Goal: Information Seeking & Learning: Learn about a topic

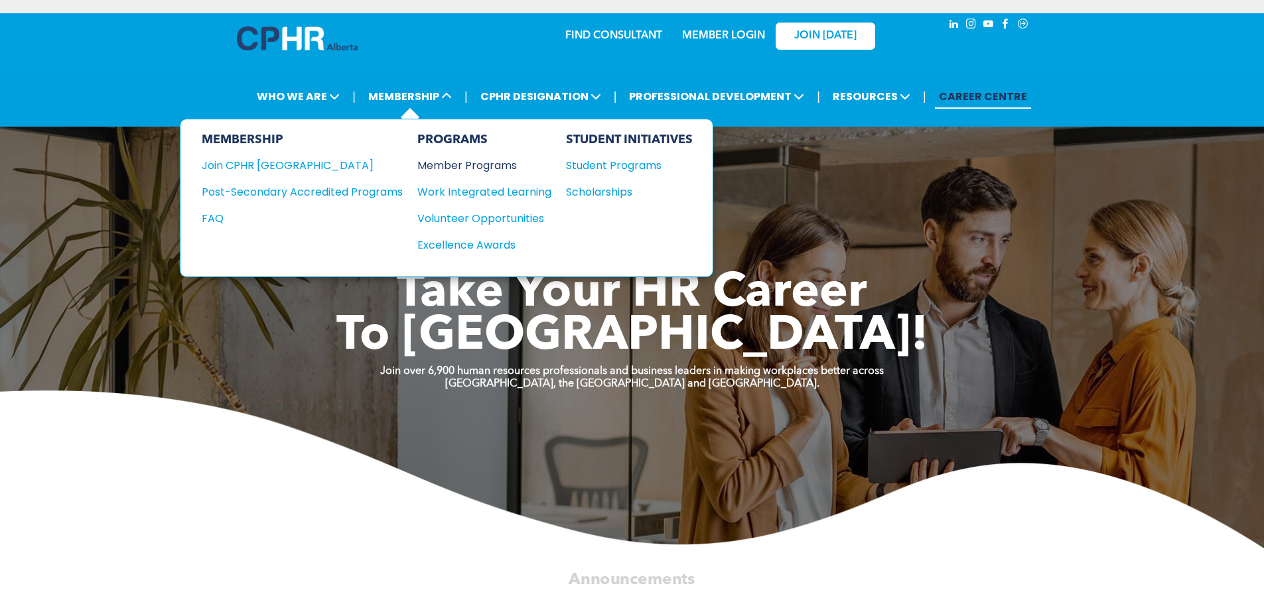
click at [499, 170] on div "Member Programs" at bounding box center [477, 165] width 121 height 17
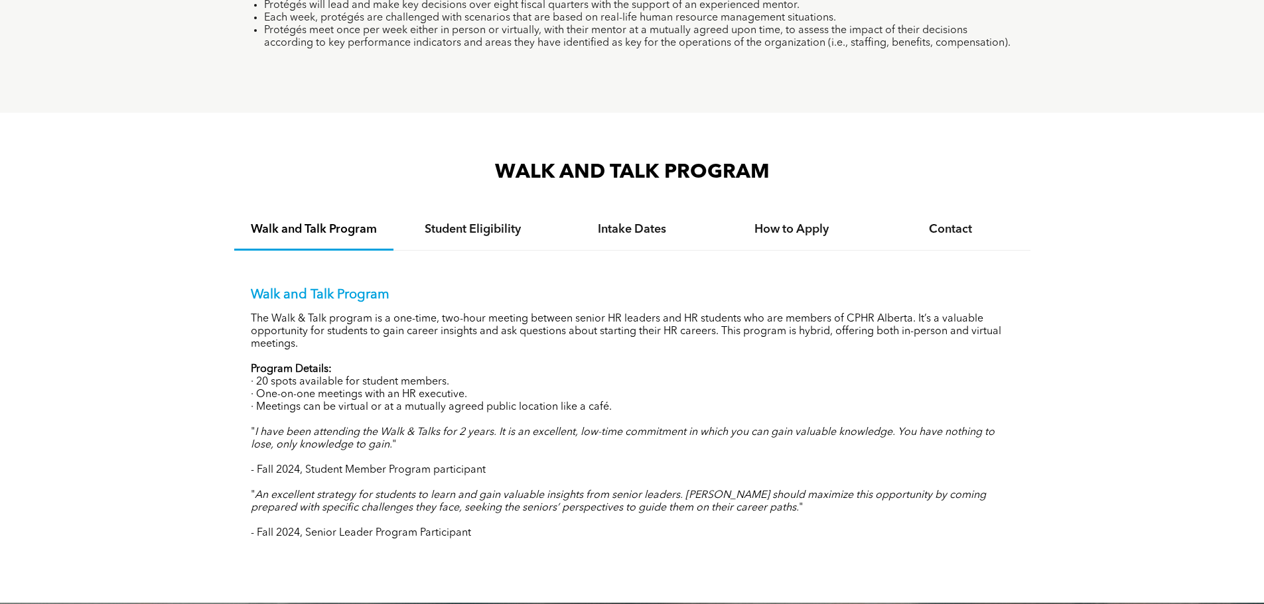
scroll to position [1260, 0]
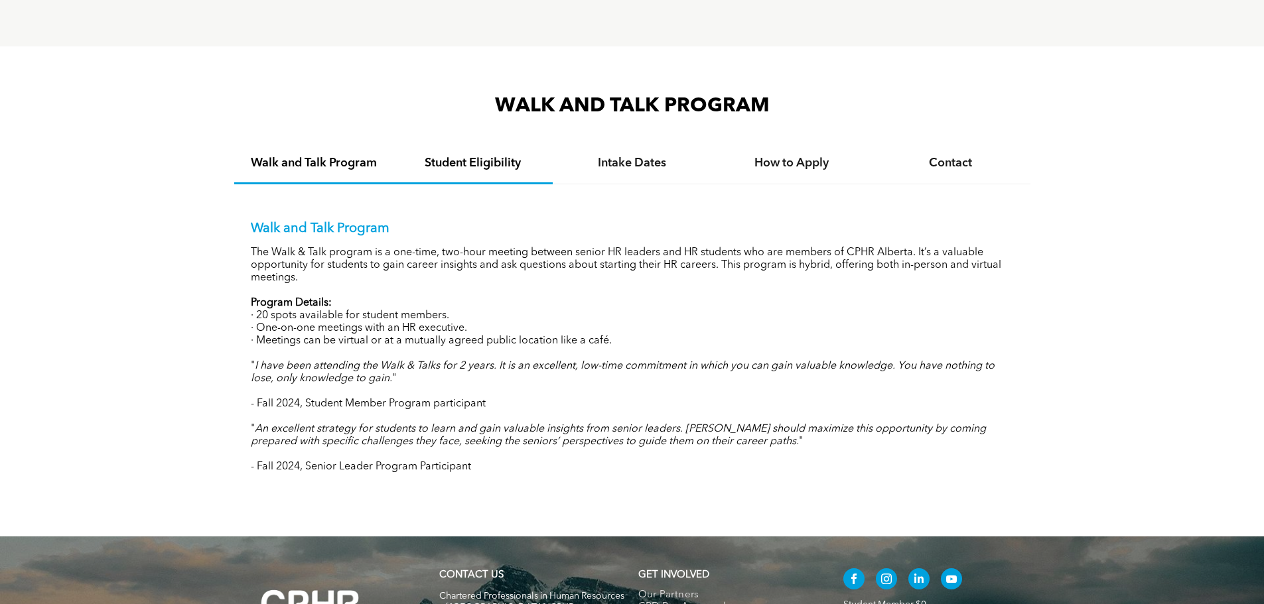
click at [478, 168] on div "Student Eligibility" at bounding box center [472, 164] width 159 height 40
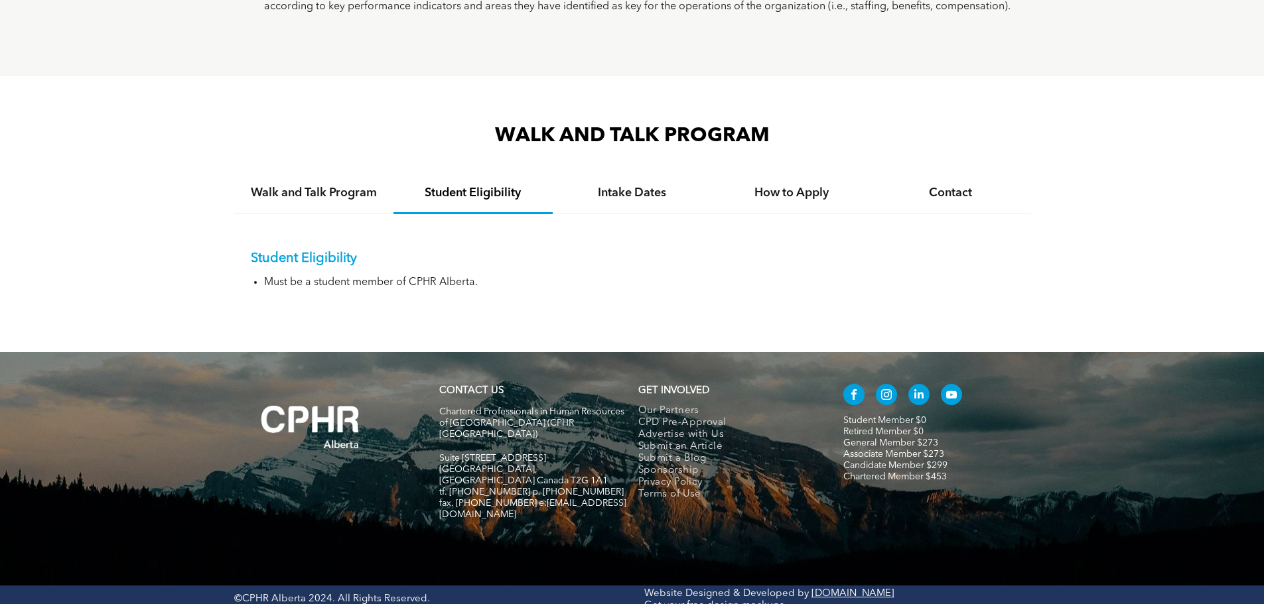
click at [652, 169] on div "WALK AND TALK PROGRAM Walk and Talk Program Student Eligibility Intake Dates Ho…" at bounding box center [632, 214] width 796 height 183
click at [651, 186] on h4 "Intake Dates" at bounding box center [632, 193] width 135 height 15
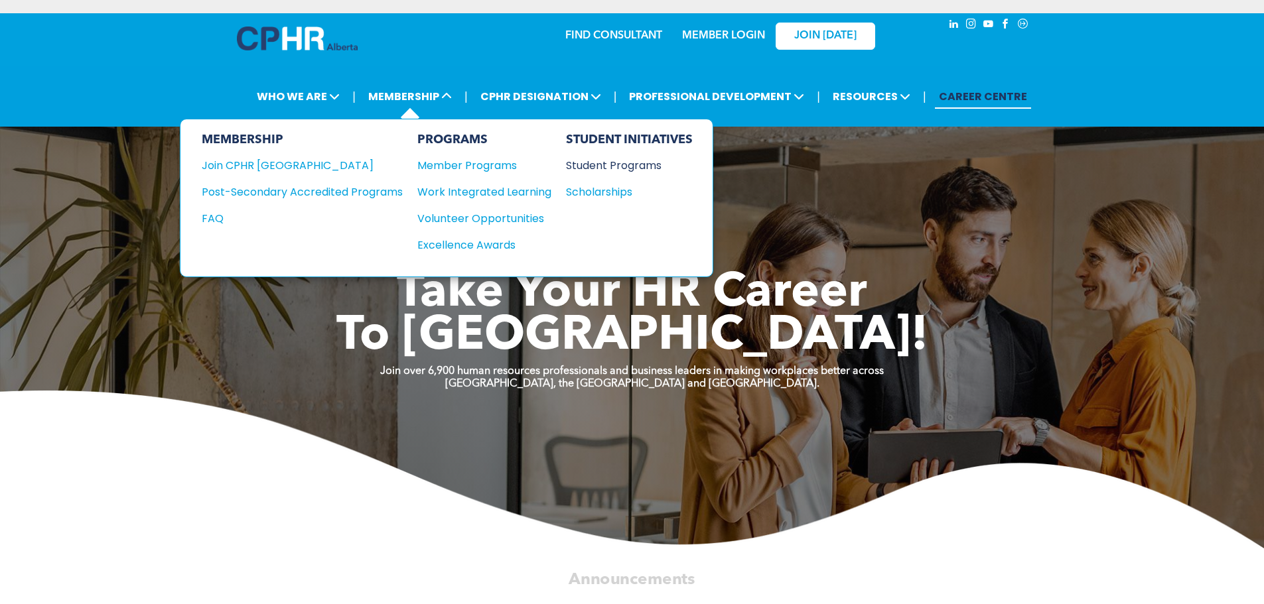
click at [582, 167] on div "Student Programs" at bounding box center [623, 165] width 114 height 17
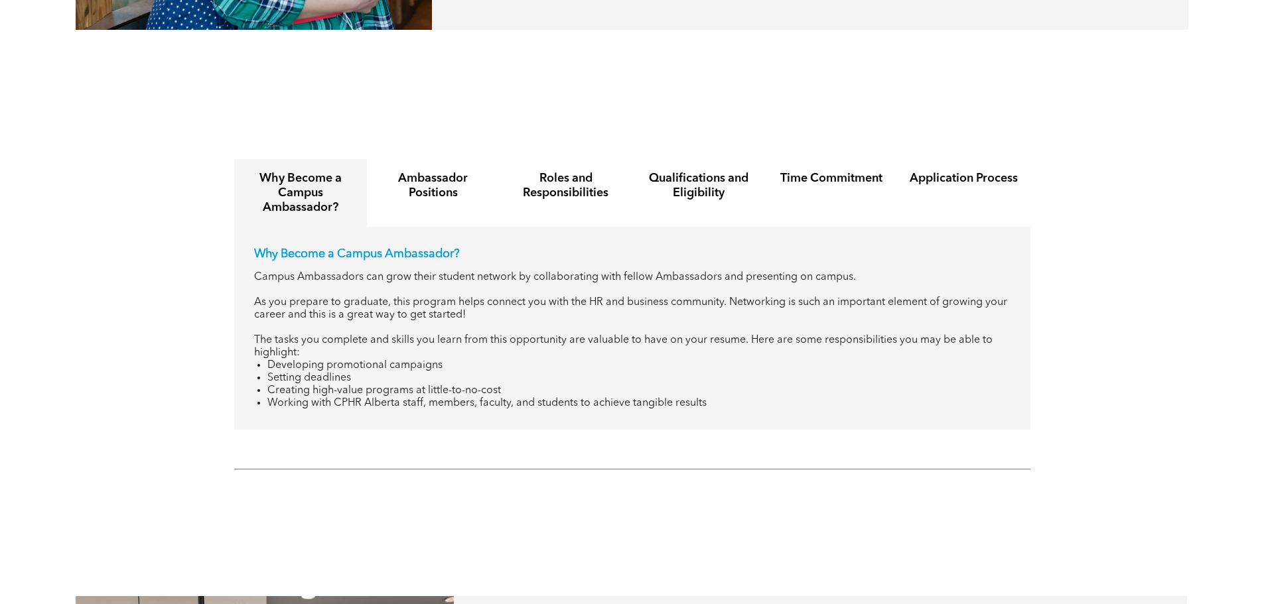
scroll to position [1592, 0]
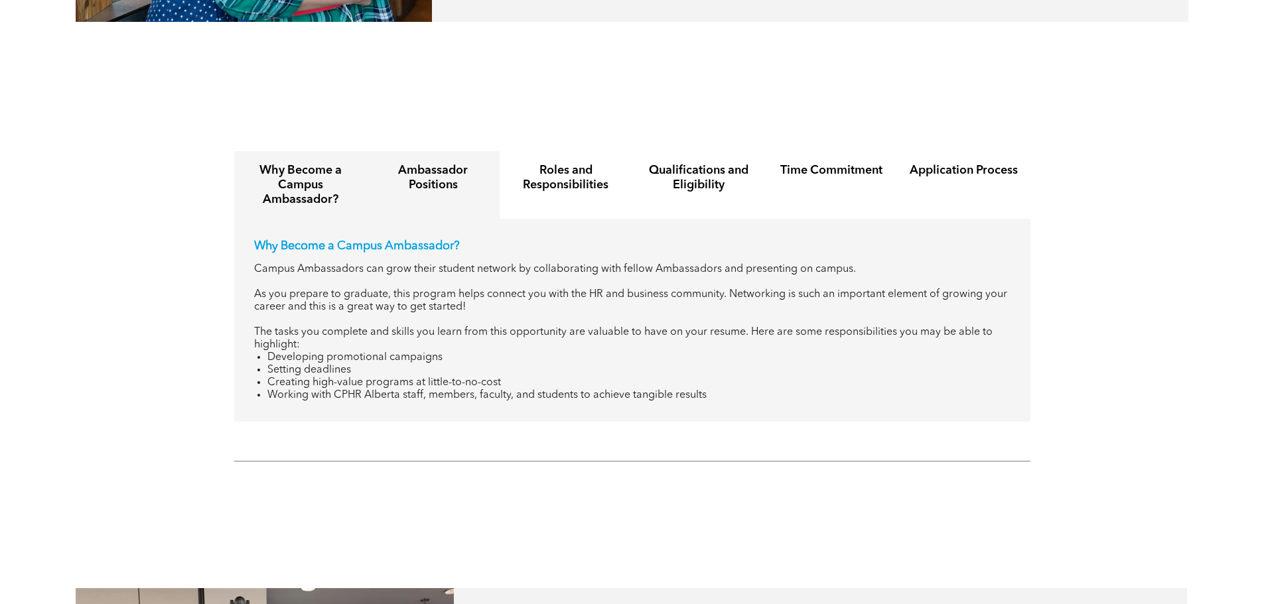
click at [407, 163] on h4 "Ambassador Positions" at bounding box center [433, 177] width 109 height 29
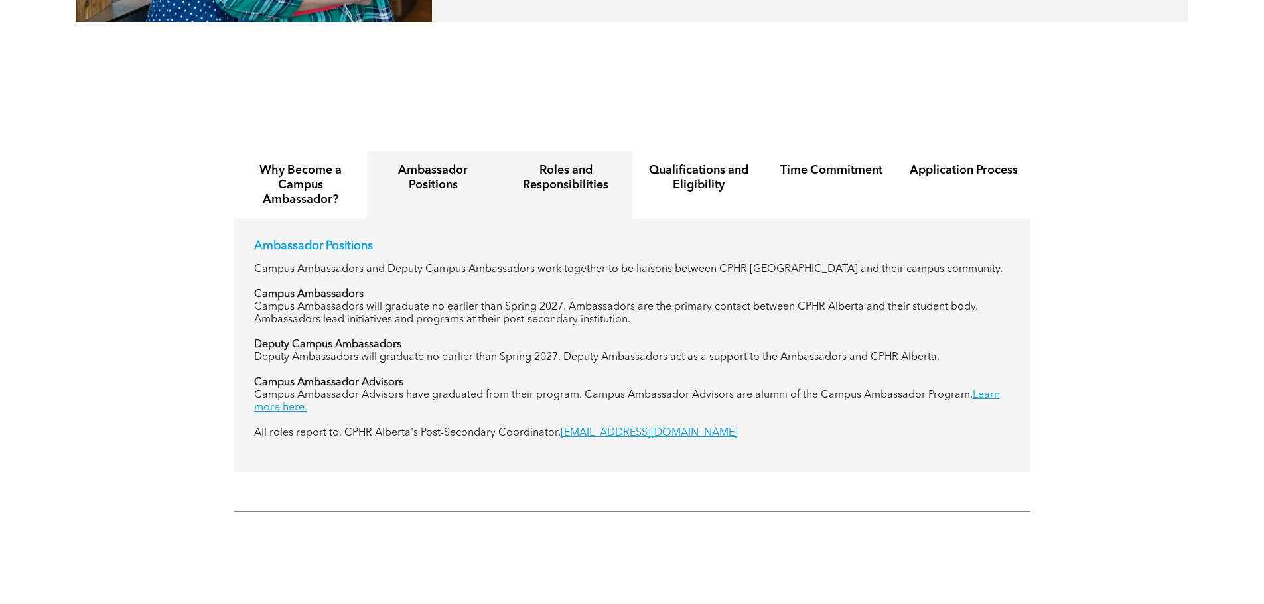
click at [596, 168] on h4 "Roles and Responsibilities" at bounding box center [565, 177] width 109 height 29
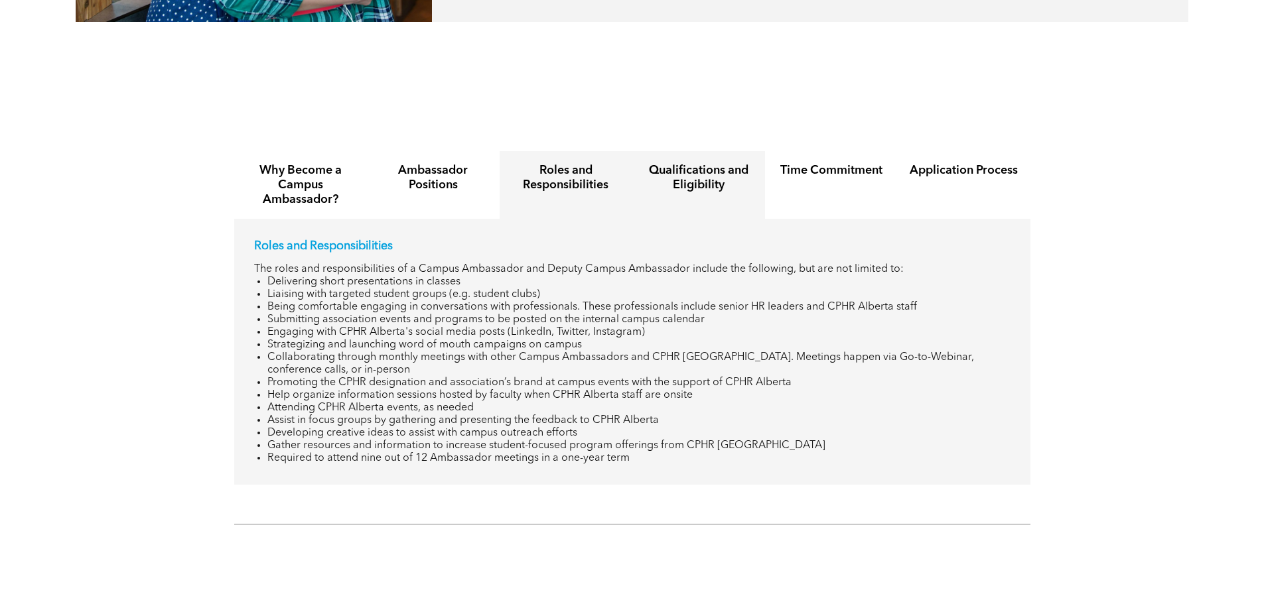
click at [674, 168] on h4 "Qualifications and Eligibility" at bounding box center [698, 177] width 109 height 29
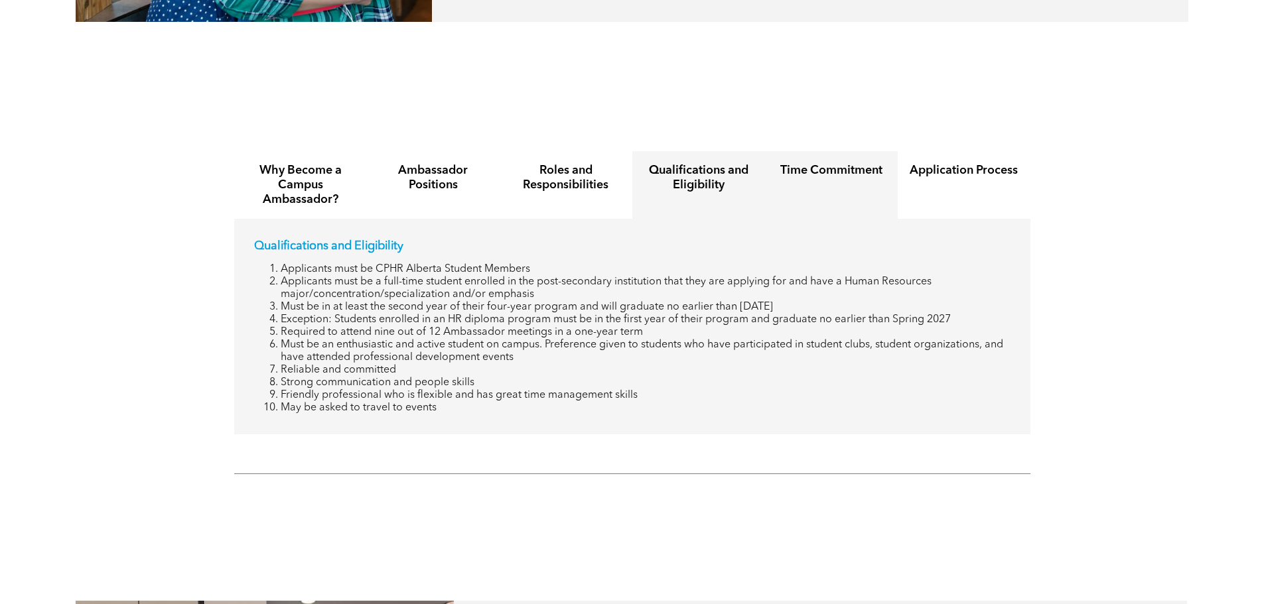
click at [821, 163] on h4 "Time Commitment" at bounding box center [831, 170] width 109 height 15
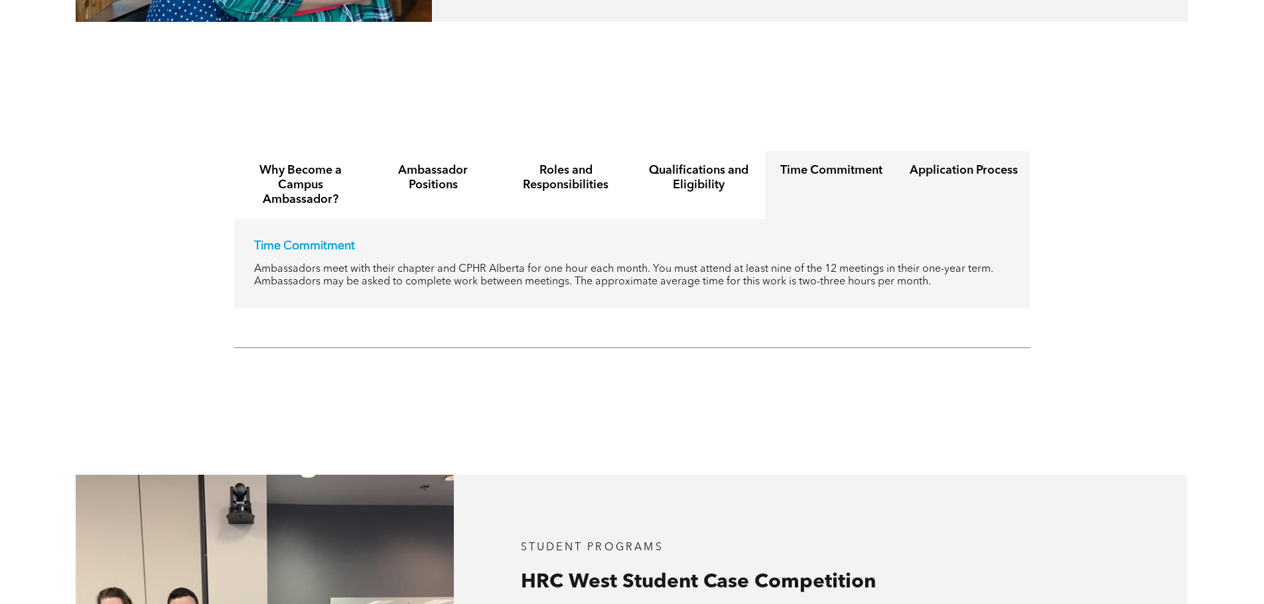
click at [943, 163] on h4 "Application Process" at bounding box center [963, 170] width 109 height 15
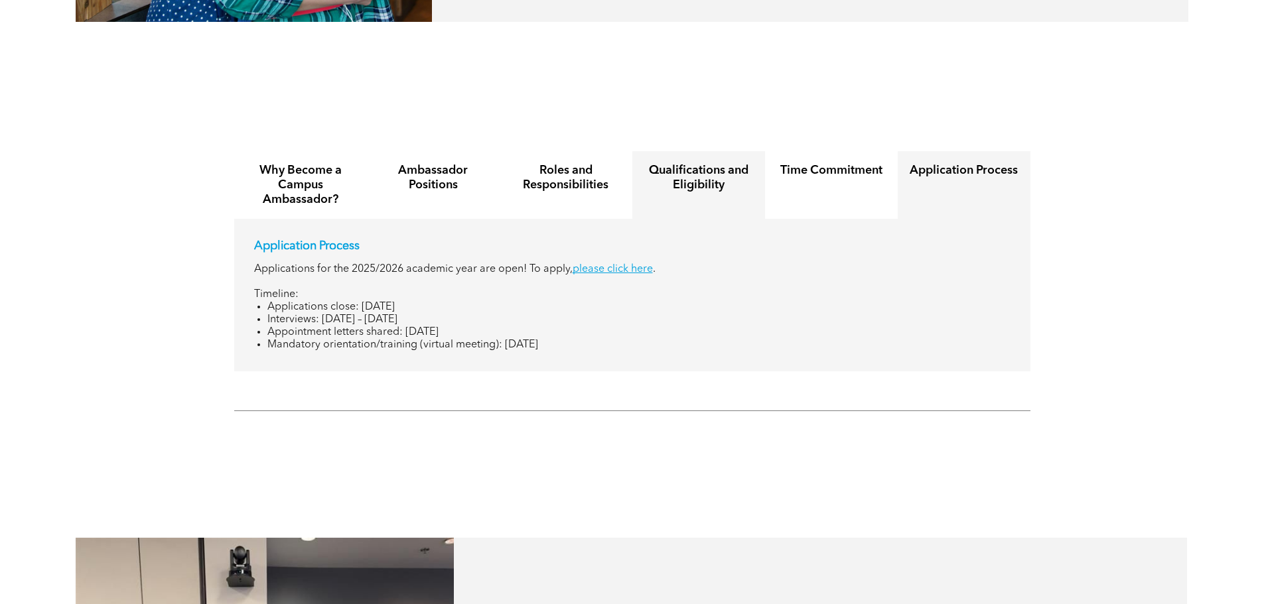
click at [701, 180] on div "Qualifications and Eligibility" at bounding box center [698, 185] width 133 height 68
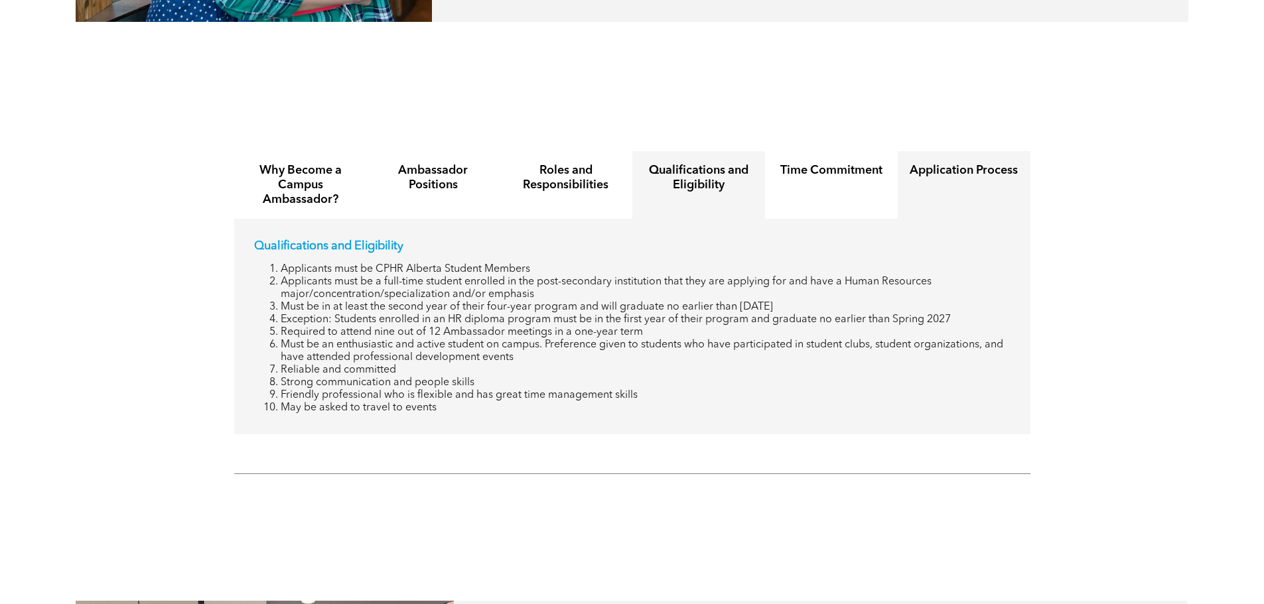
click at [911, 163] on h4 "Application Process" at bounding box center [963, 170] width 109 height 15
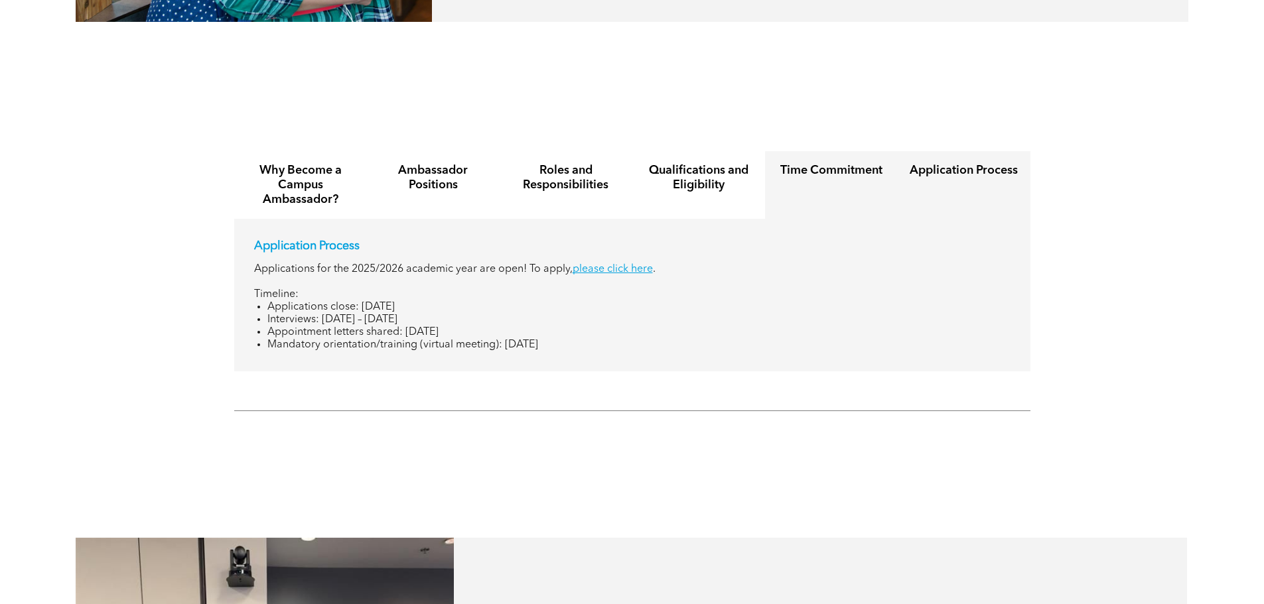
click at [835, 163] on h4 "Time Commitment" at bounding box center [831, 170] width 109 height 15
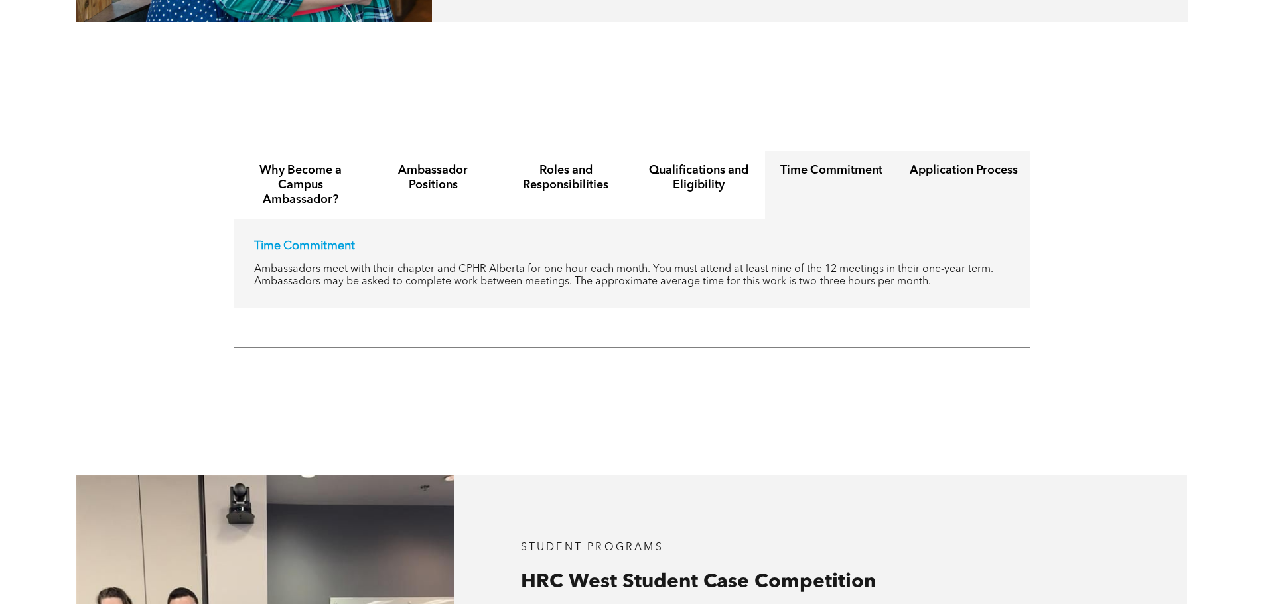
click at [939, 151] on div "Application Process" at bounding box center [964, 185] width 133 height 68
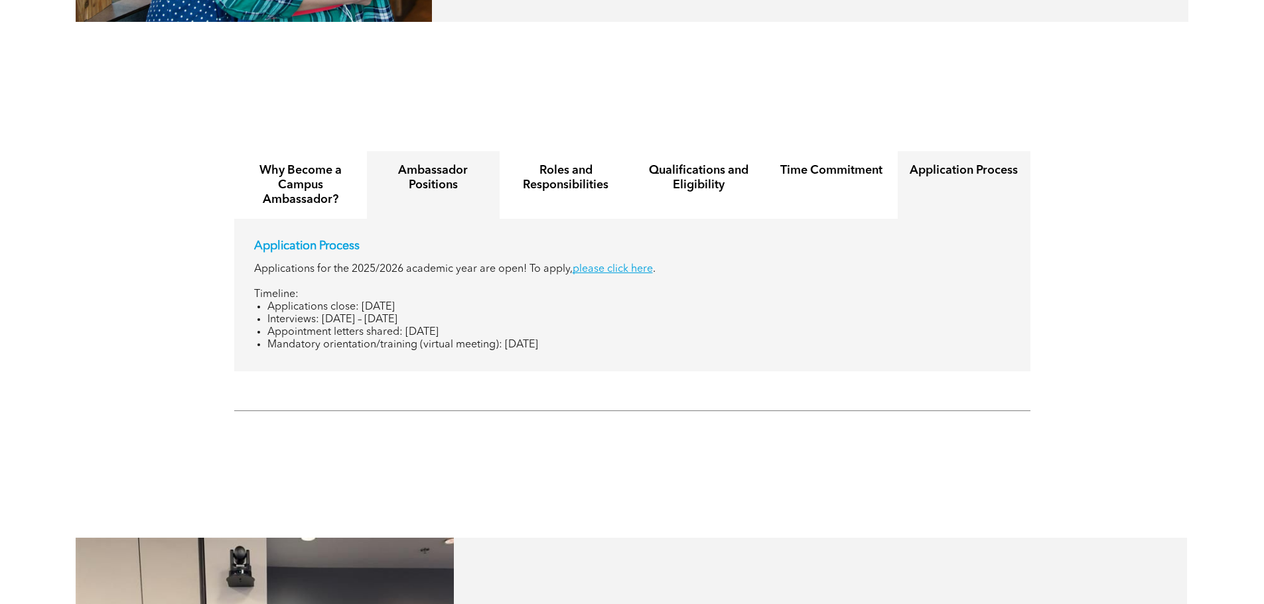
click at [452, 168] on h4 "Ambassador Positions" at bounding box center [433, 177] width 109 height 29
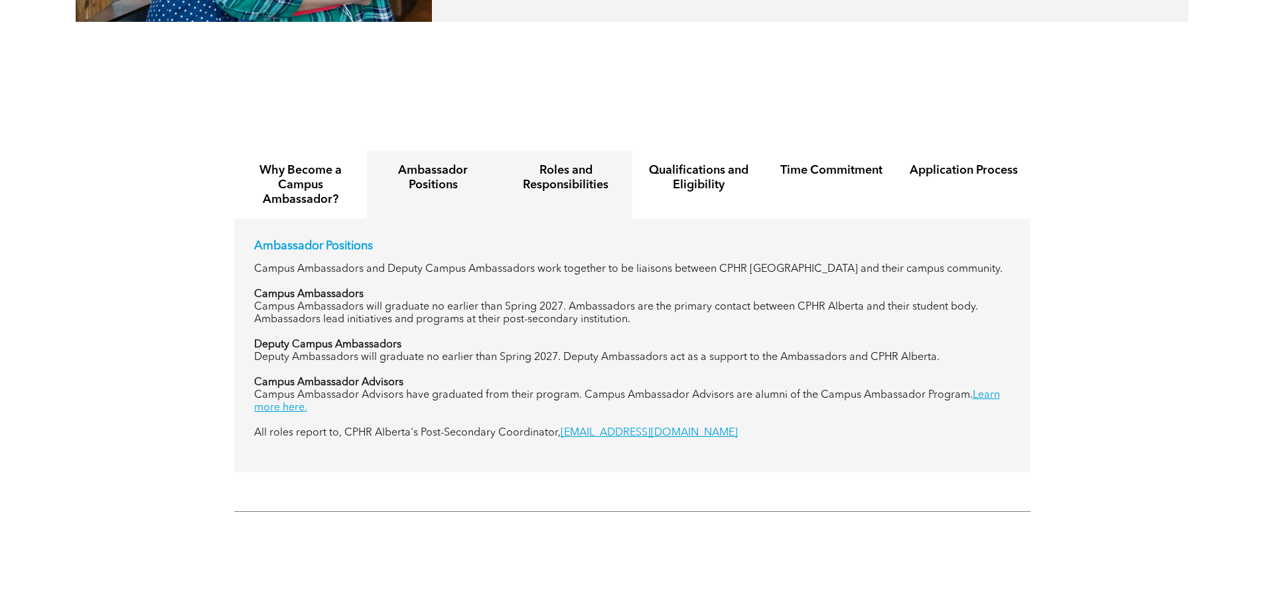
click at [559, 180] on div "Roles and Responsibilities" at bounding box center [566, 185] width 133 height 68
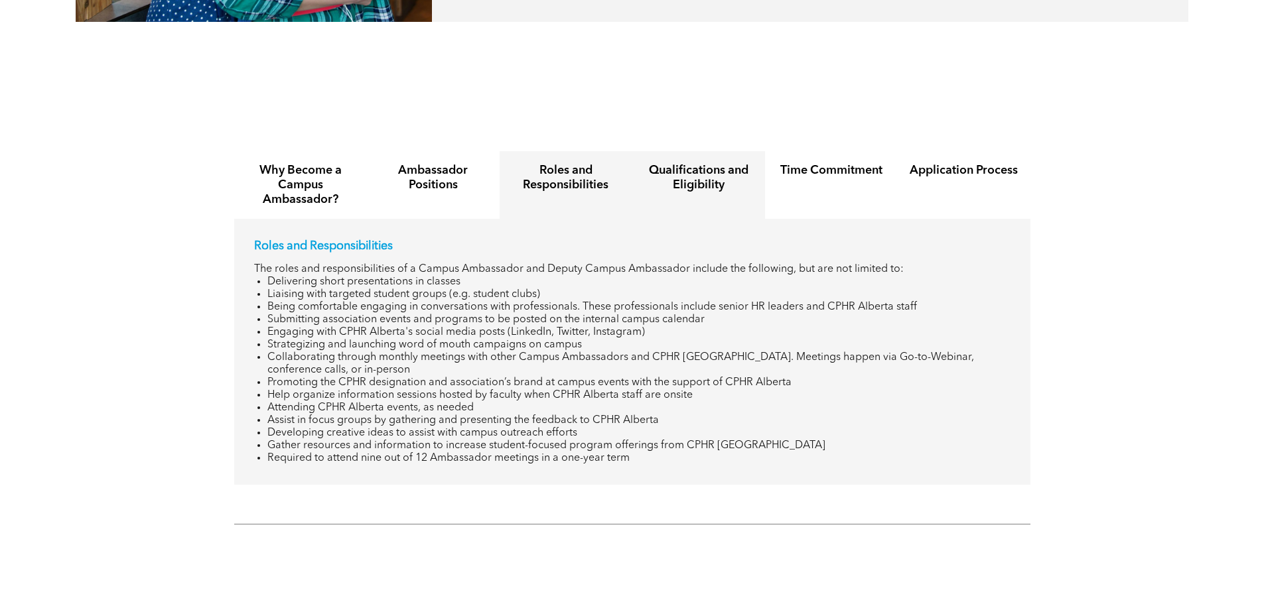
click at [690, 168] on h4 "Qualifications and Eligibility" at bounding box center [698, 177] width 109 height 29
